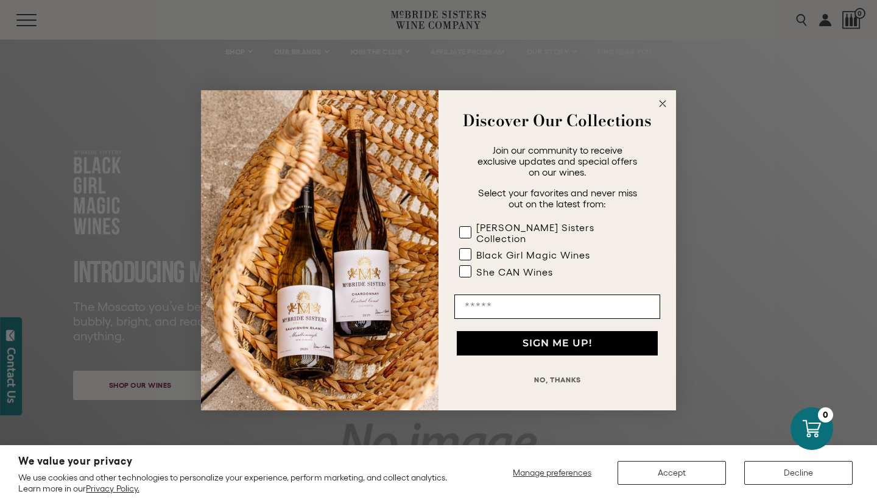
click at [658, 106] on circle "Close dialog" at bounding box center [663, 103] width 14 height 14
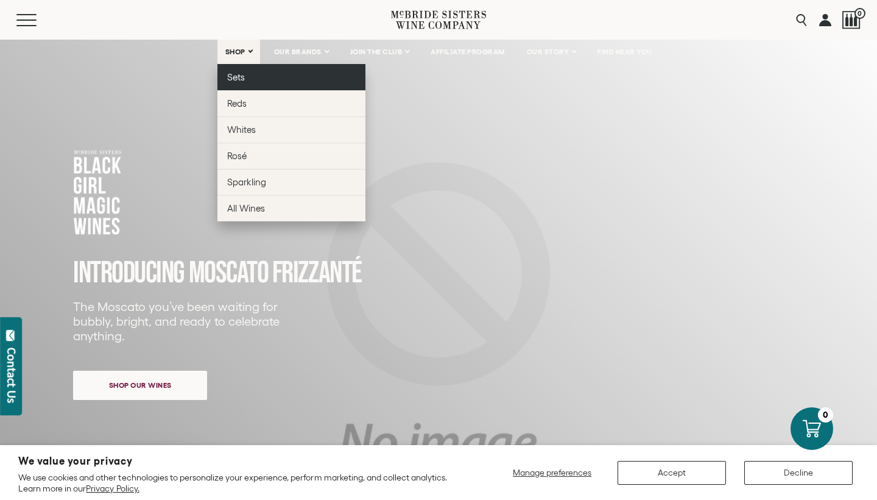
click at [239, 71] on link "Sets" at bounding box center [291, 77] width 148 height 26
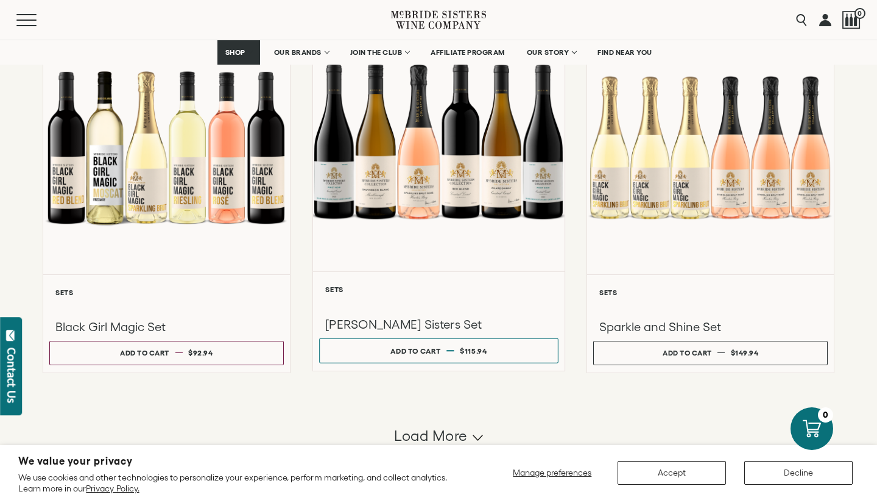
scroll to position [981, 0]
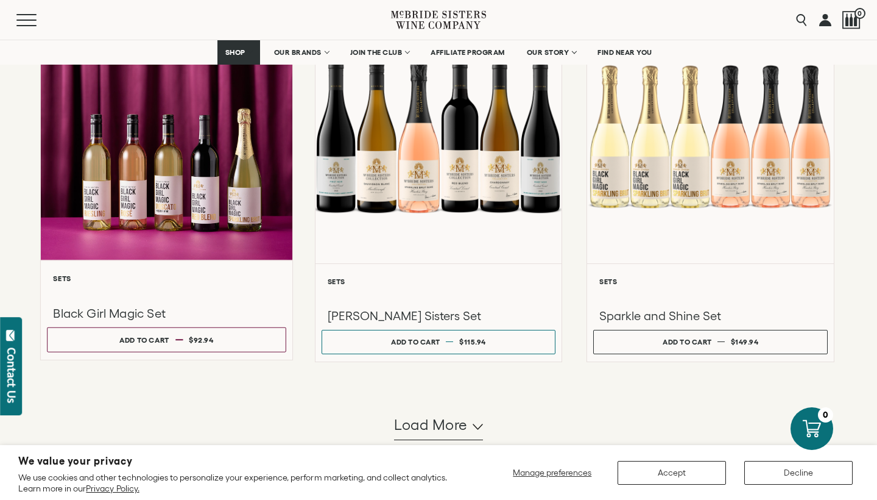
click at [205, 198] on div at bounding box center [167, 131] width 252 height 260
